Goal: Navigation & Orientation: Find specific page/section

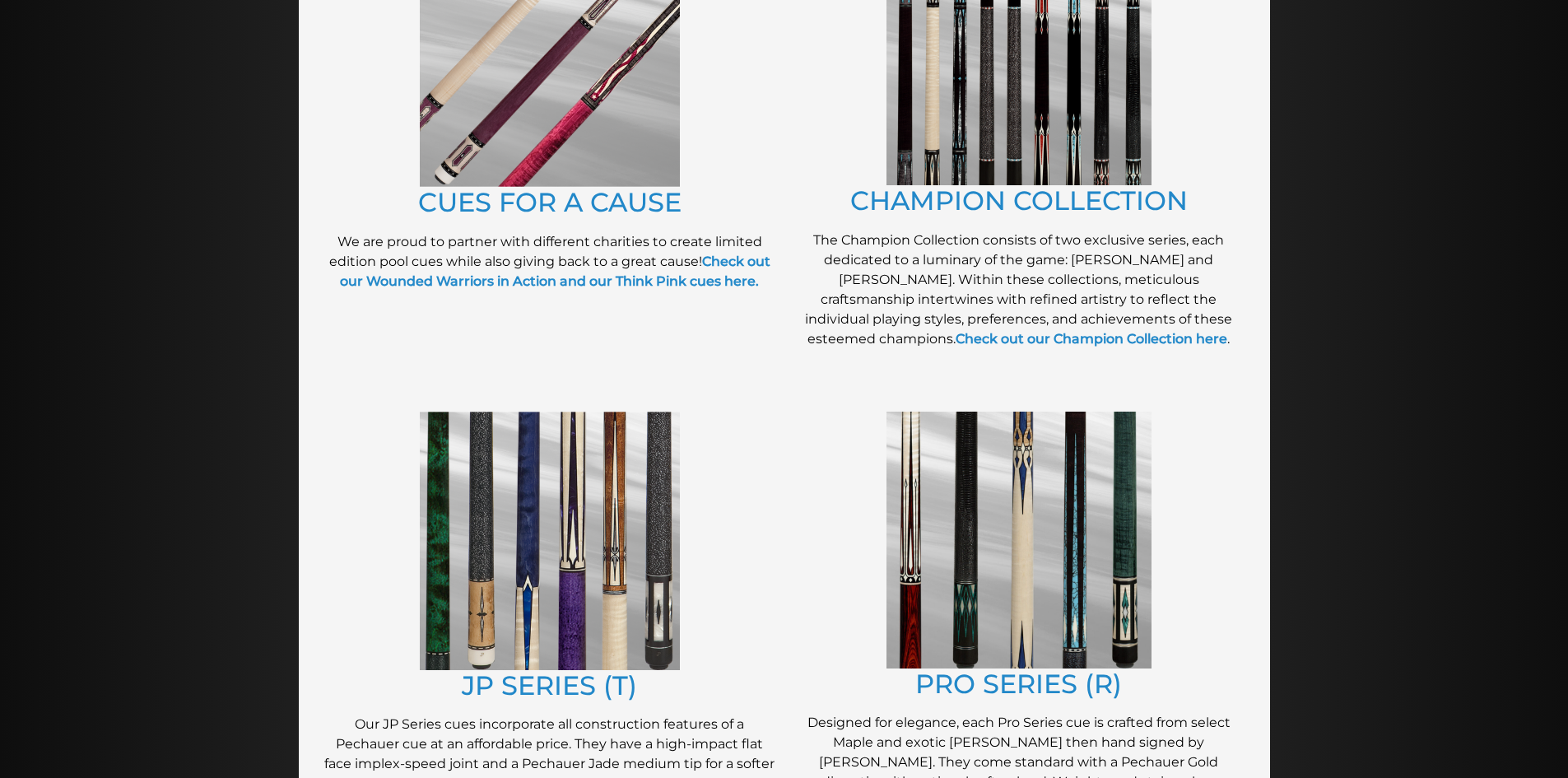
scroll to position [494, 0]
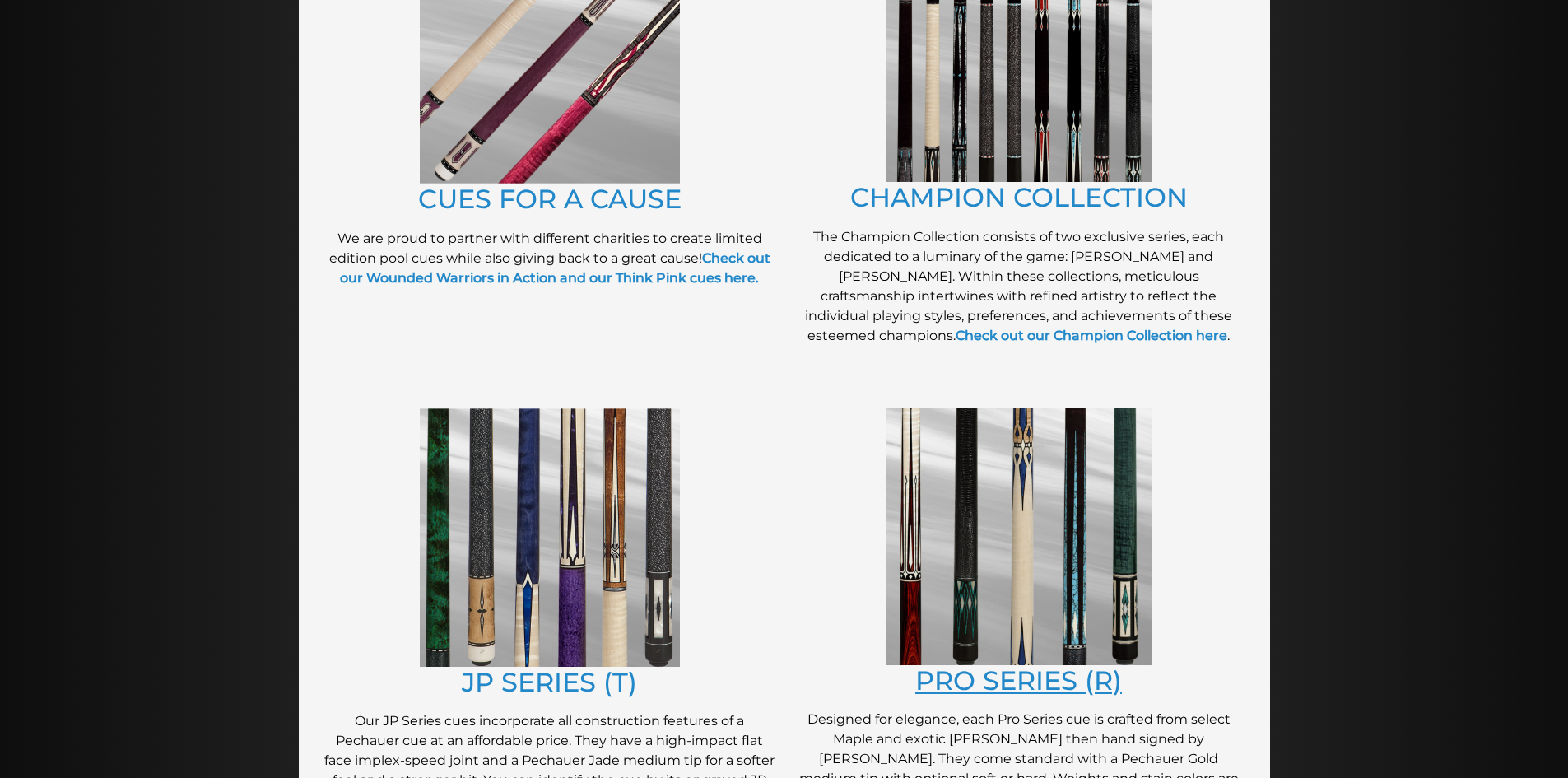
click at [1048, 678] on link "PRO SERIES (R)" at bounding box center [1019, 680] width 207 height 33
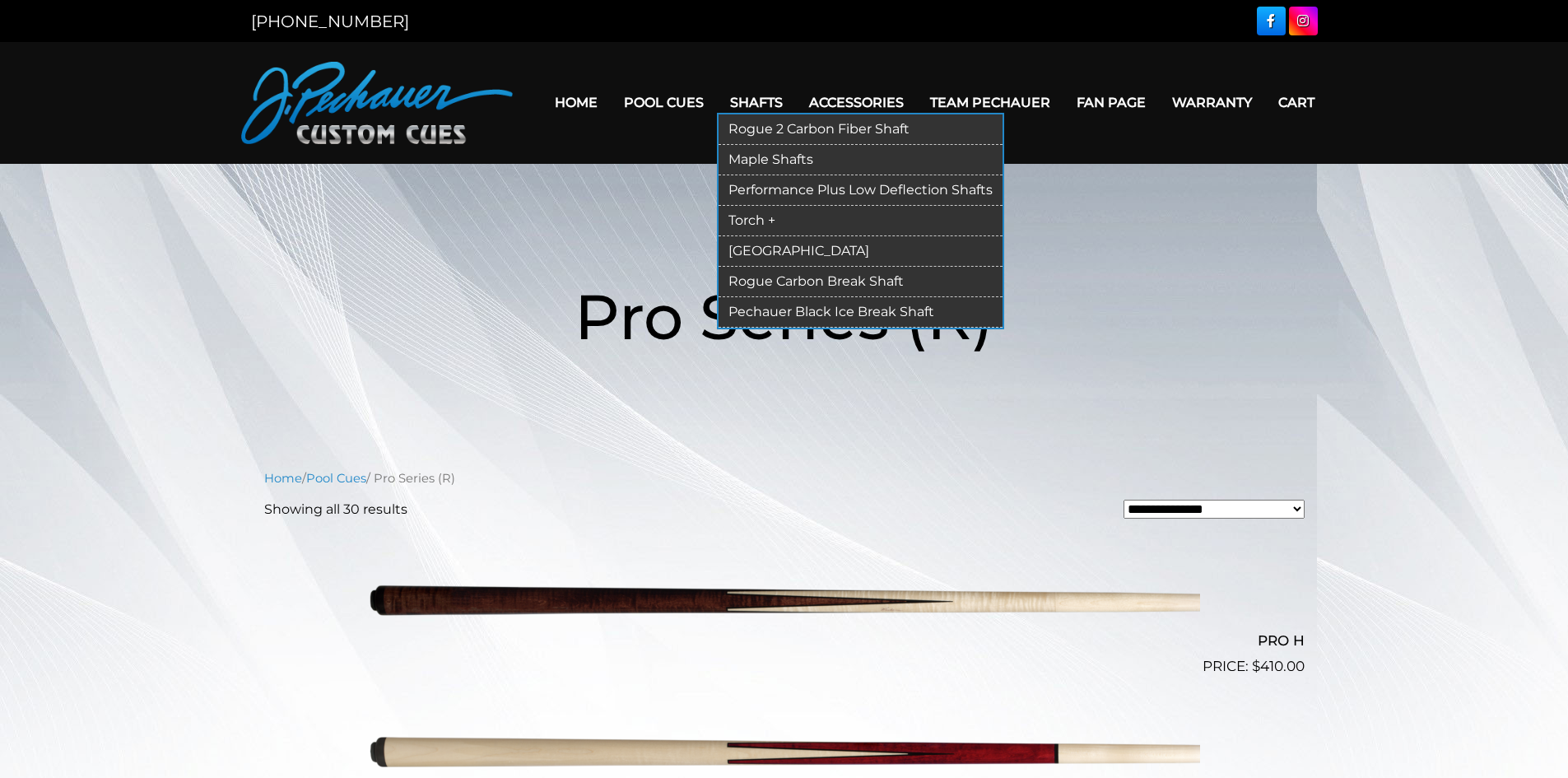
click at [818, 125] on link "Rogue 2 Carbon Fiber Shaft" at bounding box center [860, 129] width 284 height 31
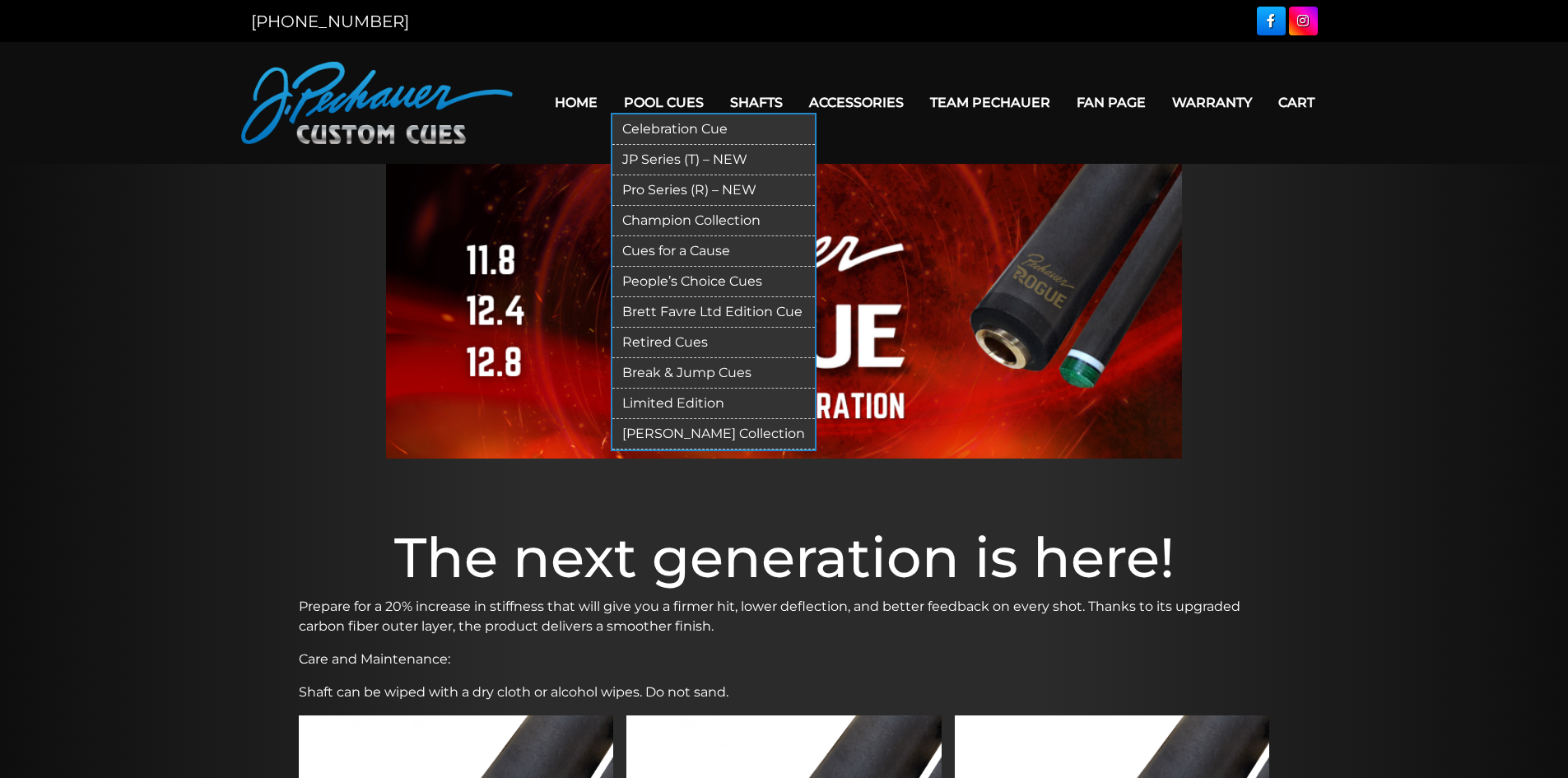
click at [702, 225] on link "Champion Collection" at bounding box center [714, 221] width 203 height 31
